Goal: Information Seeking & Learning: Find specific fact

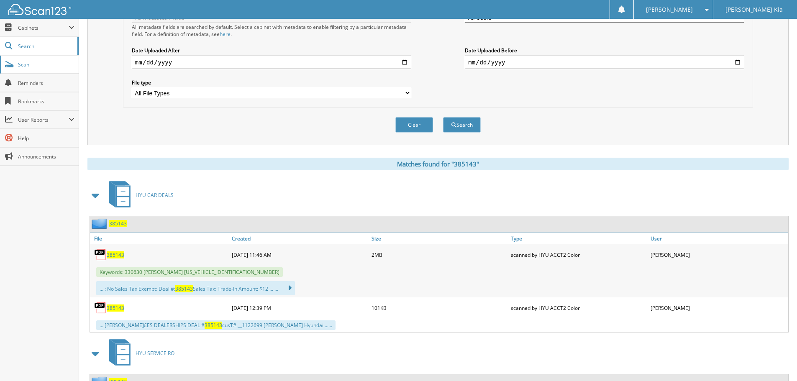
click at [37, 68] on link "Scan" at bounding box center [39, 65] width 79 height 18
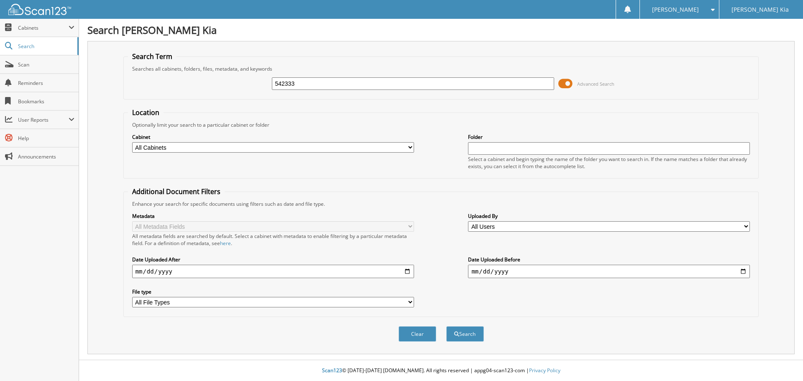
type input "542333"
click at [446, 326] on button "Search" at bounding box center [465, 333] width 38 height 15
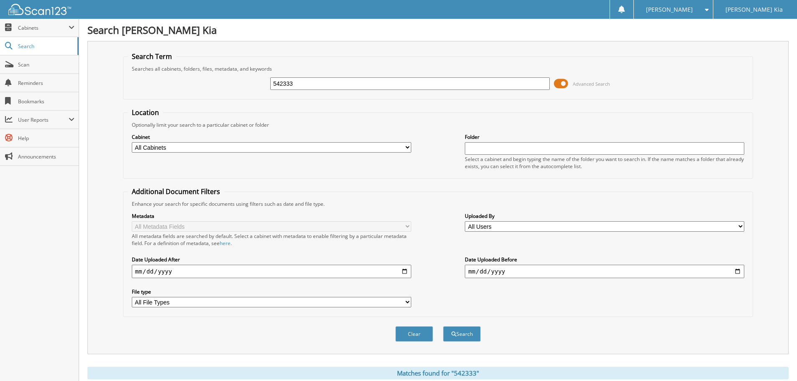
click at [345, 84] on input "542333" at bounding box center [409, 83] width 279 height 13
type input "542149"
click at [443, 326] on button "Search" at bounding box center [462, 333] width 38 height 15
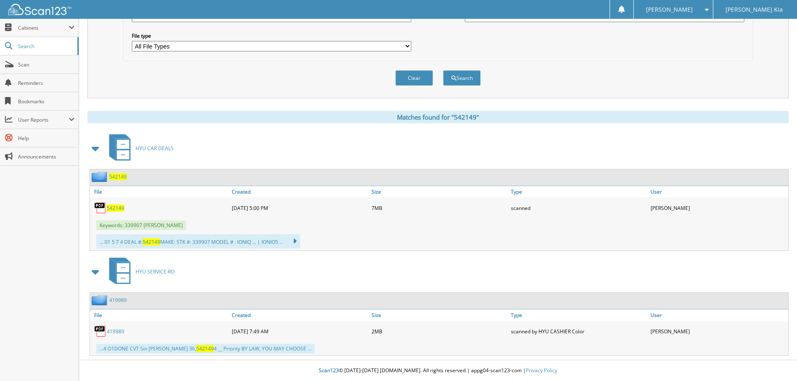
scroll to position [47, 0]
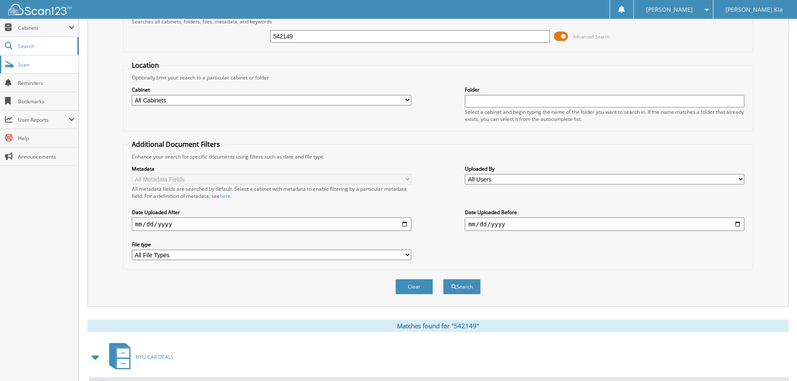
click at [26, 67] on span "Scan" at bounding box center [46, 64] width 56 height 7
